Goal: Complete application form

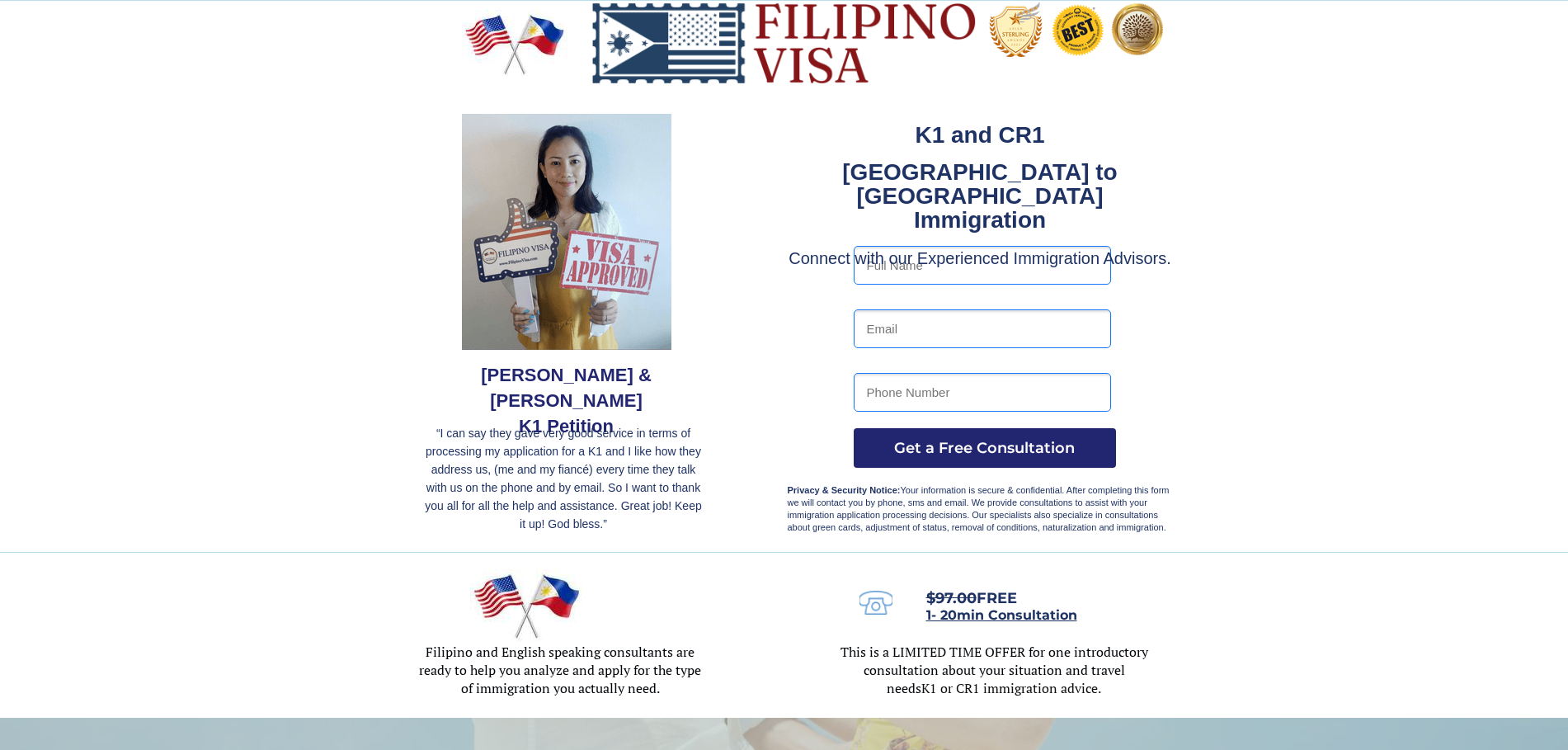
click at [953, 257] on input "text" at bounding box center [982, 265] width 257 height 39
type input "[PERSON_NAME]"
type input "[EMAIL_ADDRESS][DOMAIN_NAME]"
type input "09162696135"
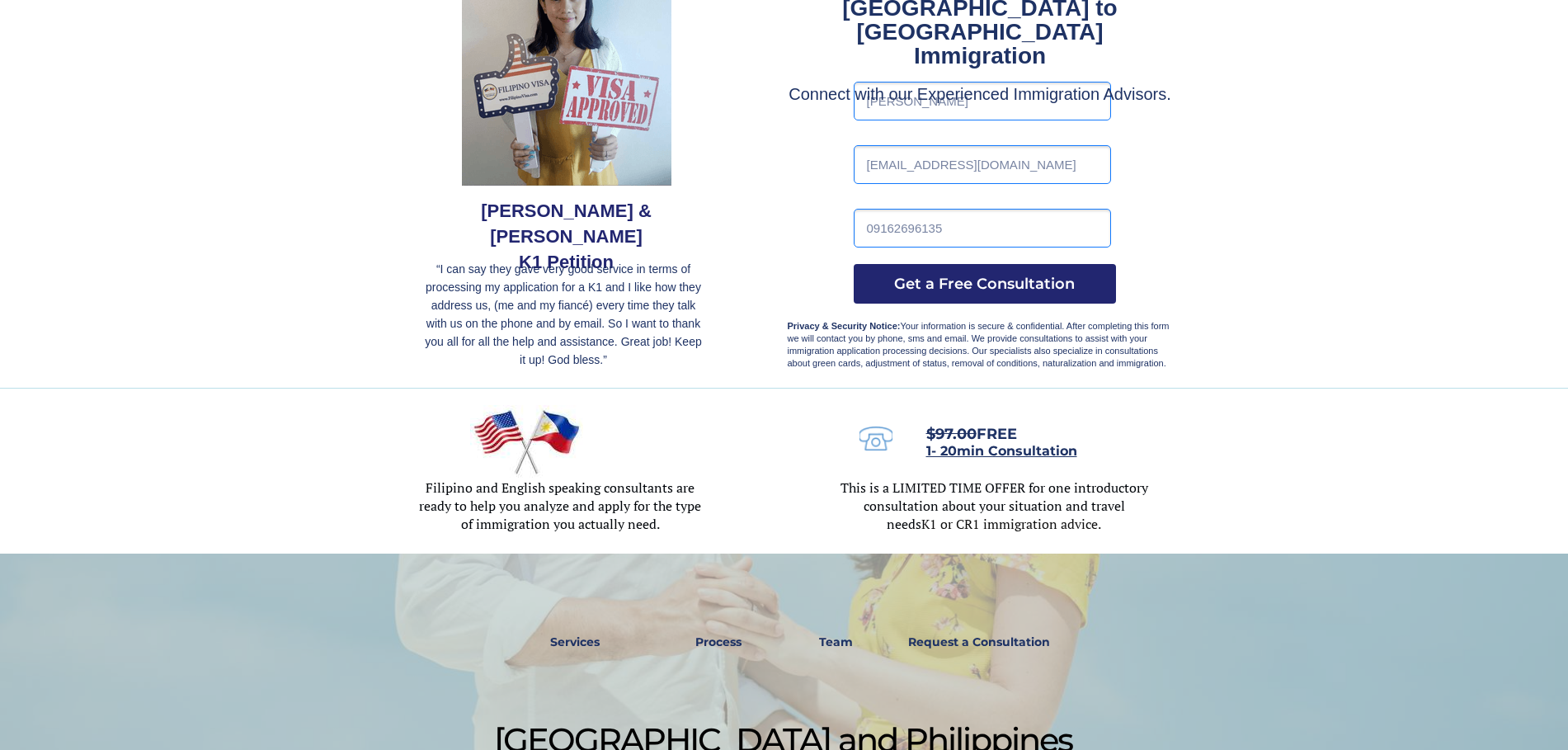
scroll to position [165, 0]
click at [961, 289] on span "Get a Free Consultation" at bounding box center [984, 282] width 262 height 18
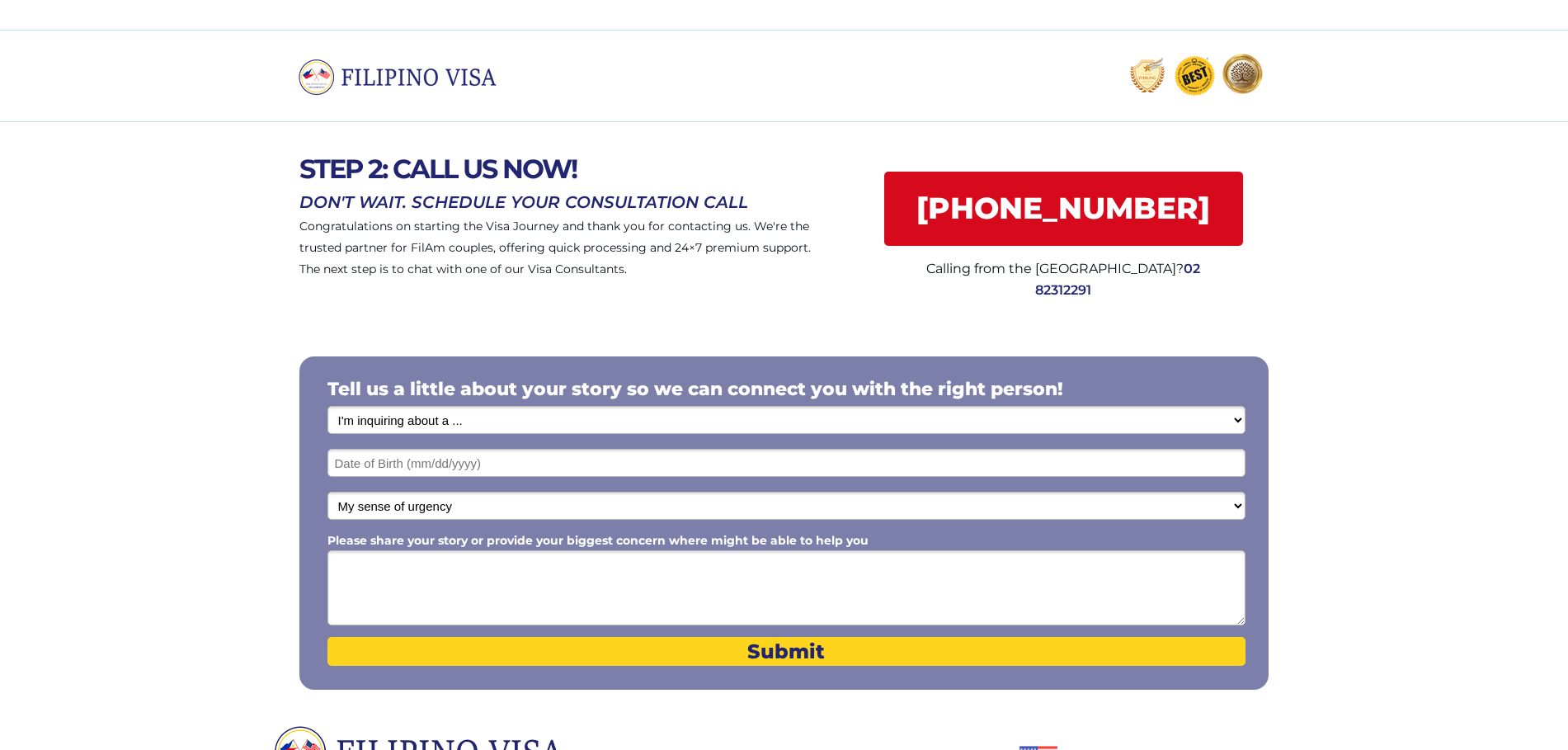
click at [1241, 420] on select "I'm inquiring about a ... I don't know or other services Retirement Visa for Th…" at bounding box center [787, 419] width 918 height 28
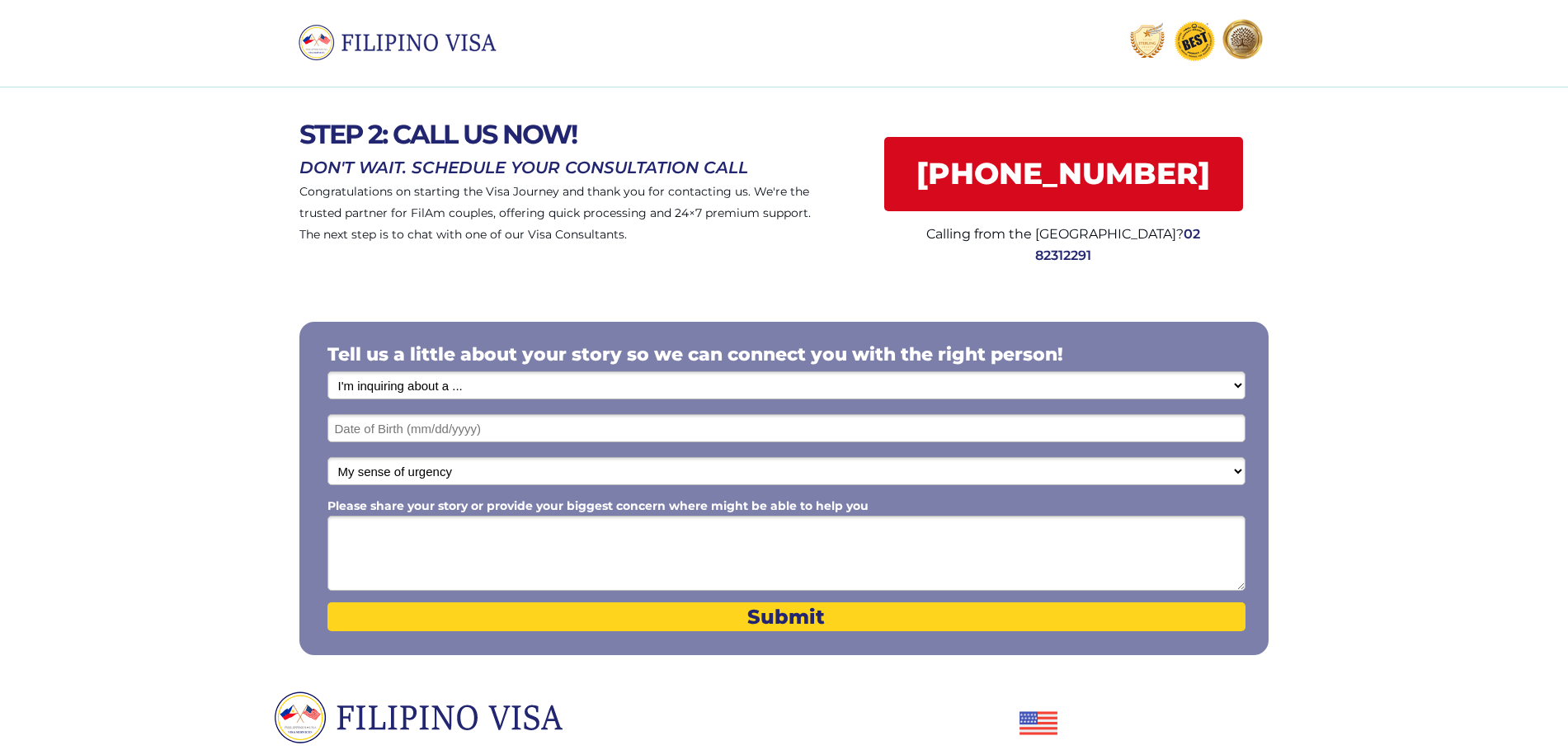
scroll to position [34, 0]
click at [595, 383] on select "I'm inquiring about a ... I don't know or other services Retirement Visa for Th…" at bounding box center [787, 386] width 918 height 28
